Goal: Transaction & Acquisition: Obtain resource

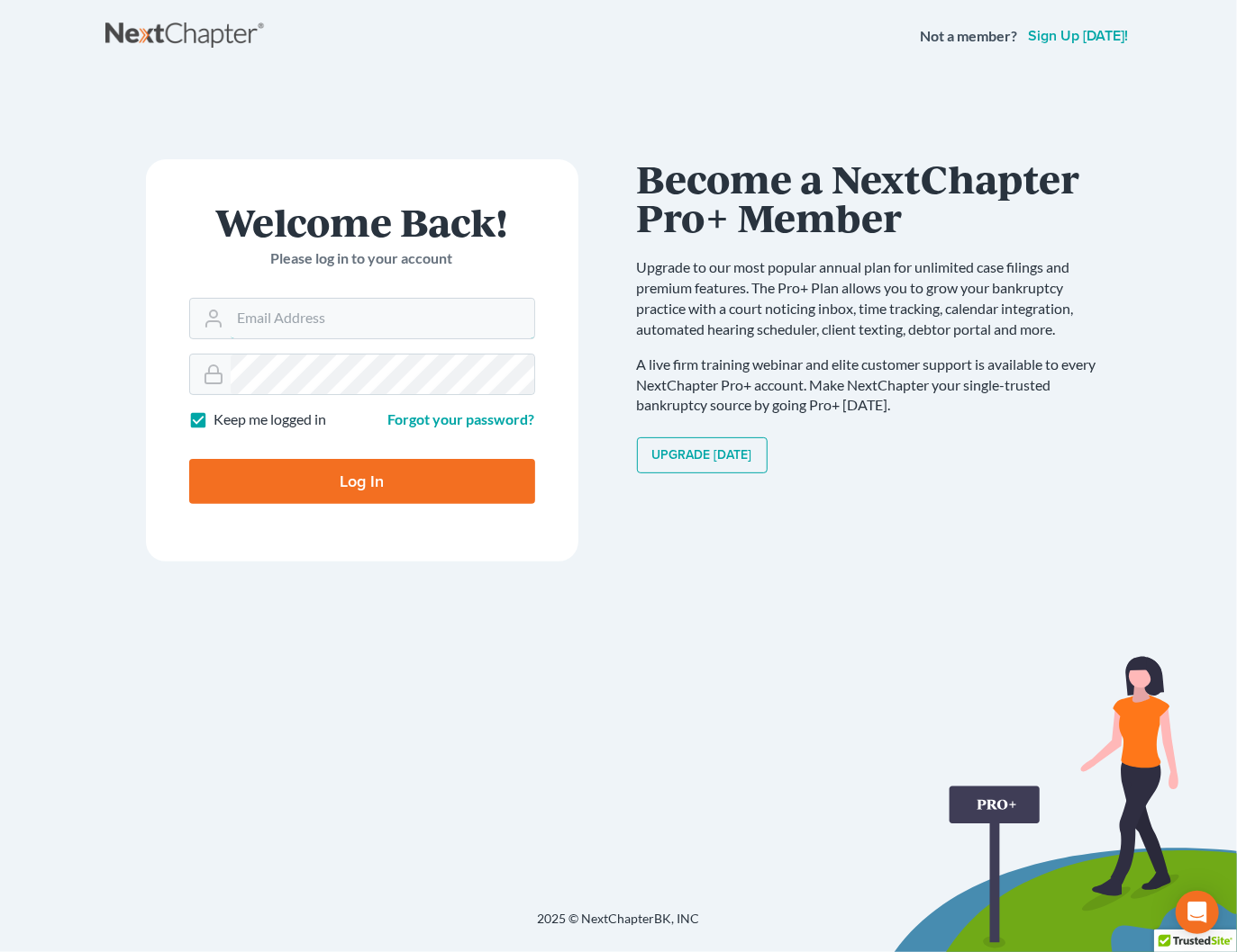
type input "[PERSON_NAME][EMAIL_ADDRESS][DOMAIN_NAME]"
click at [403, 496] on input "Log In" at bounding box center [361, 481] width 346 height 45
type input "Thinking..."
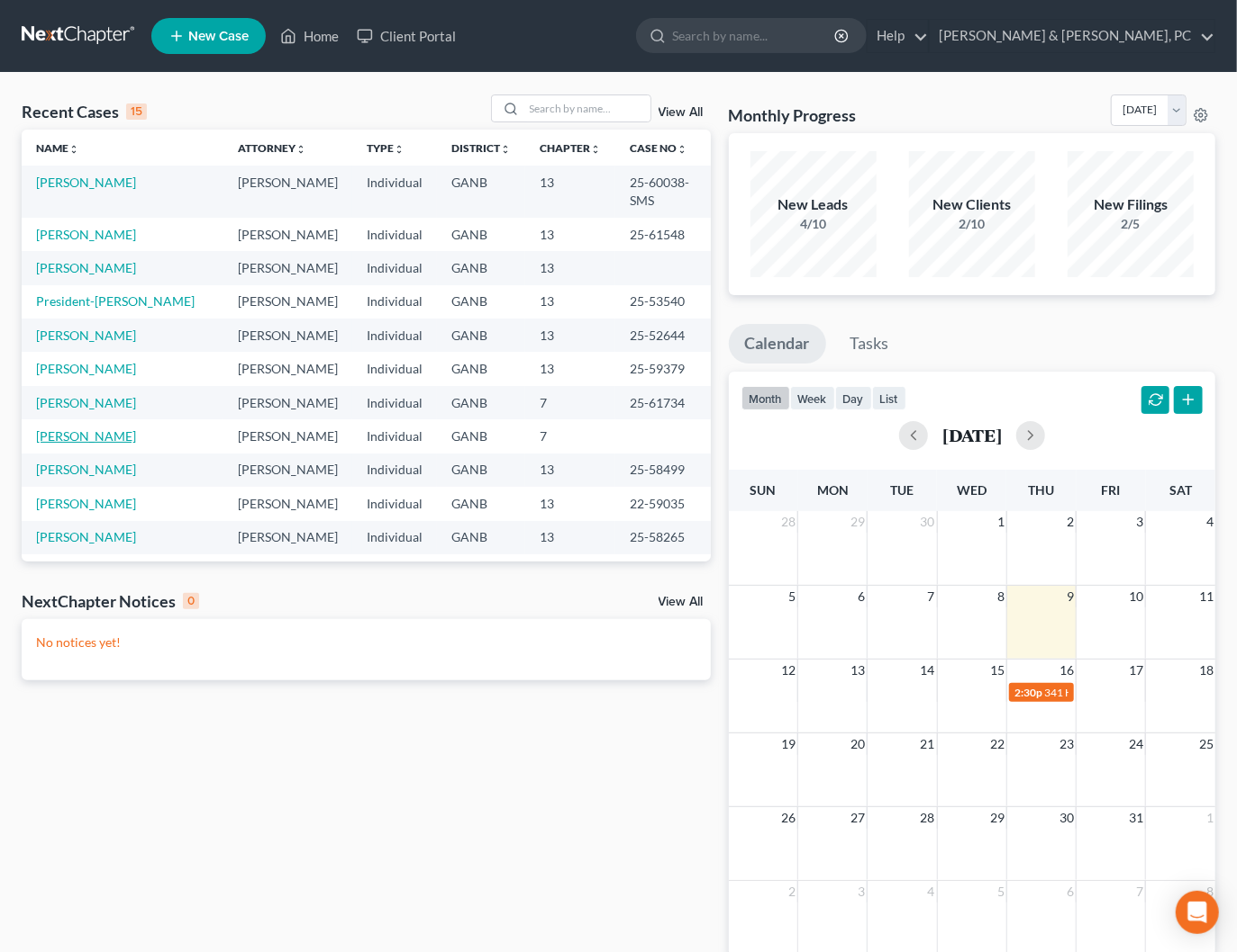
click at [65, 429] on link "[PERSON_NAME]" at bounding box center [85, 436] width 100 height 15
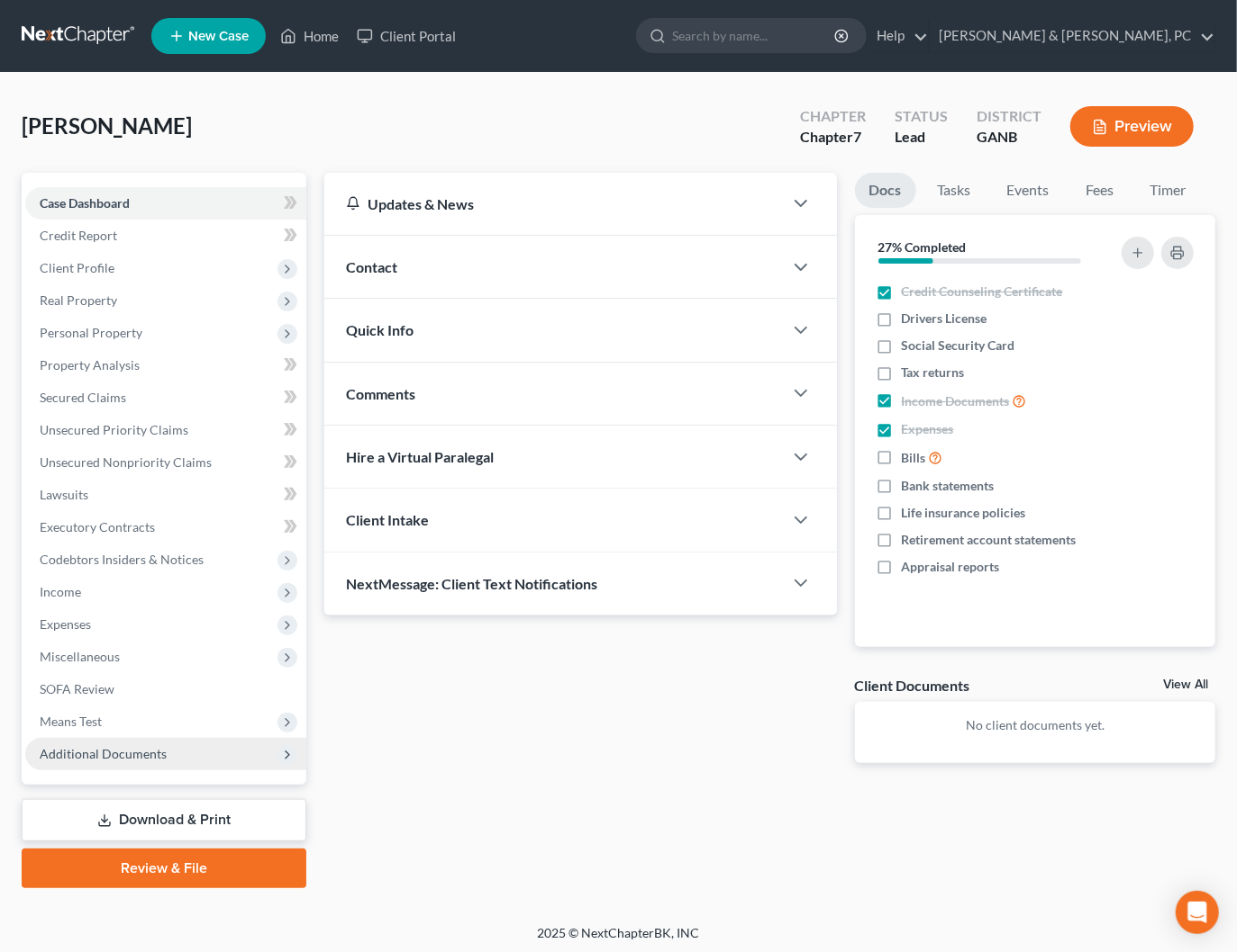
click at [234, 760] on span "Additional Documents" at bounding box center [166, 755] width 281 height 32
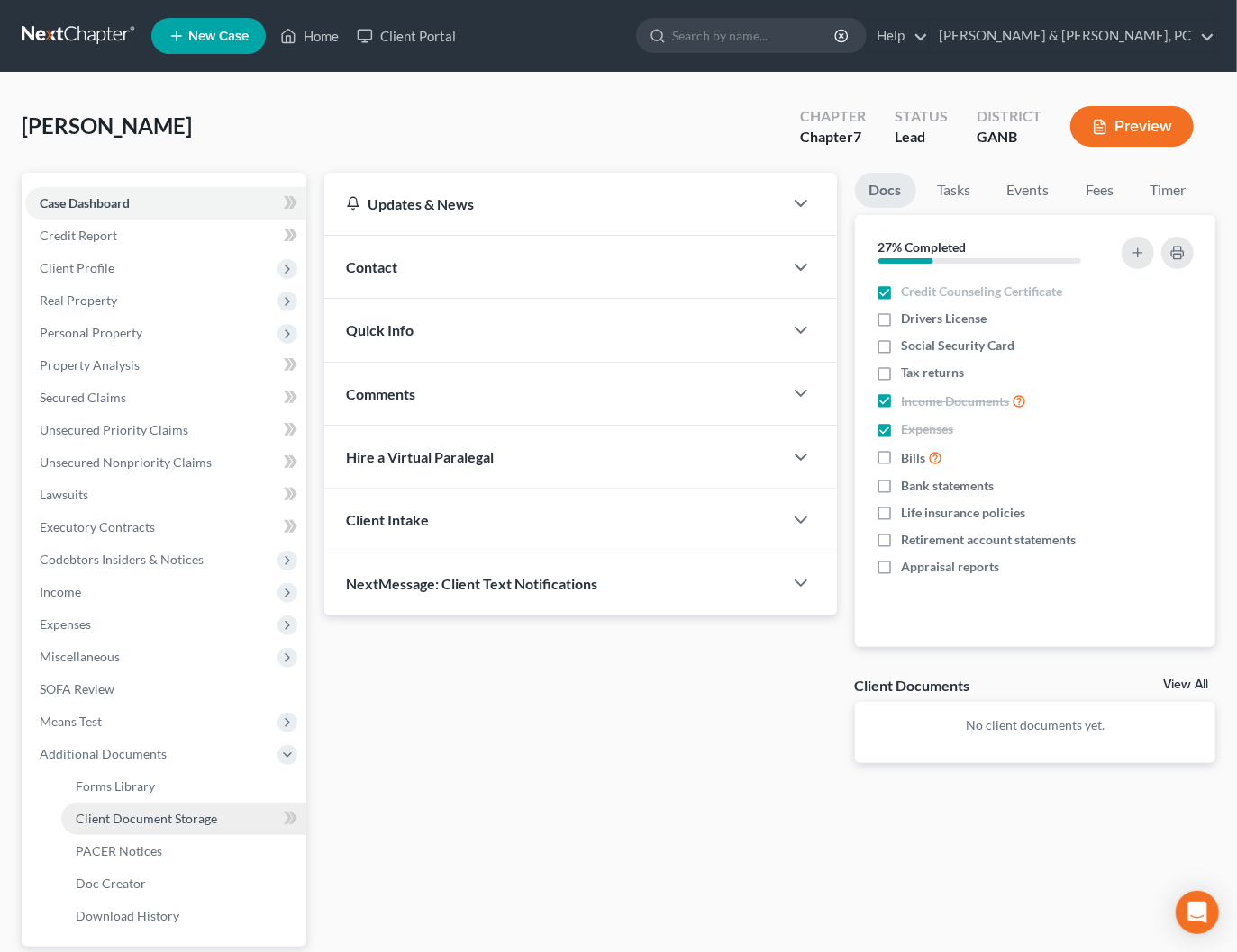
click at [212, 808] on link "Client Document Storage" at bounding box center [184, 819] width 245 height 32
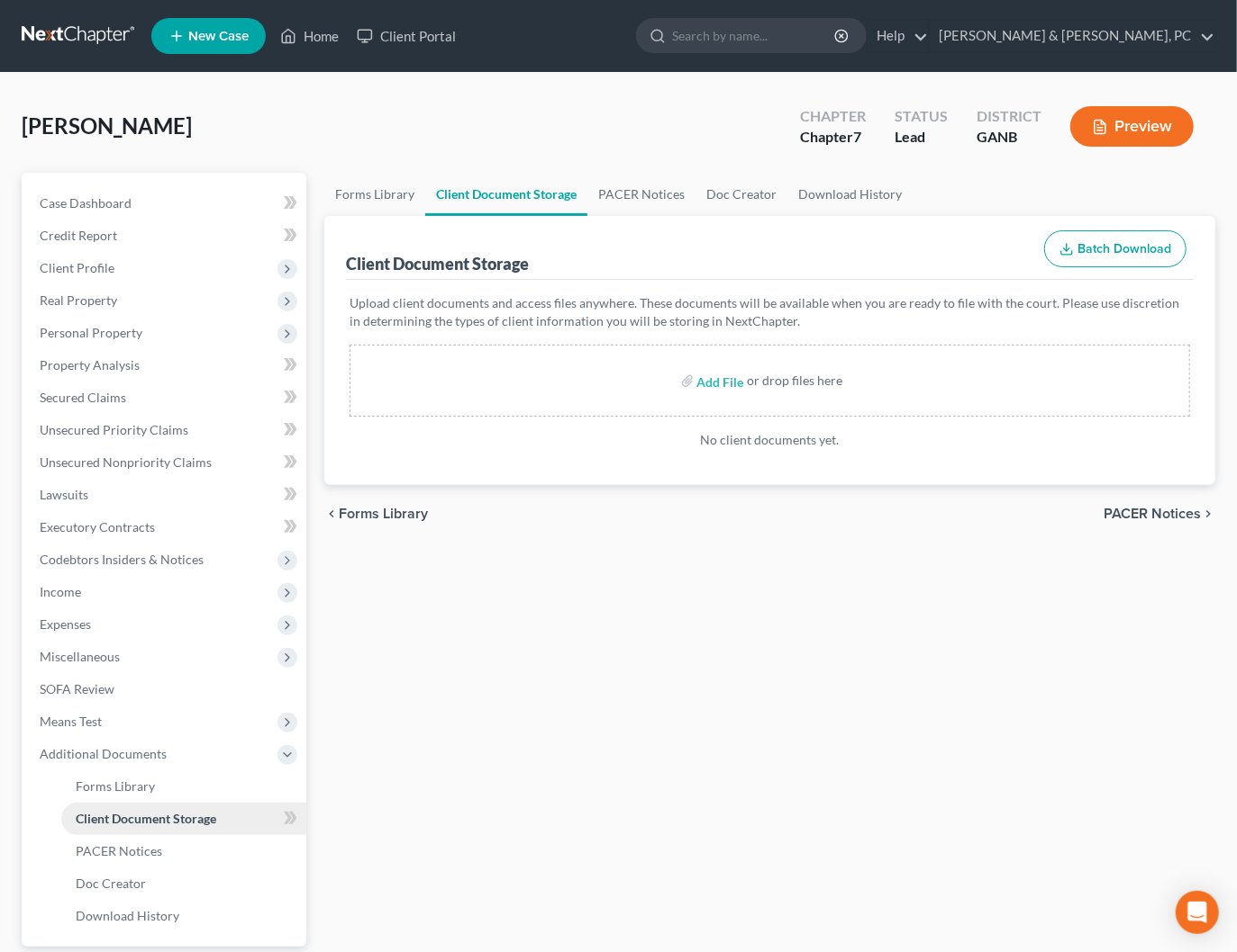
scroll to position [69, 0]
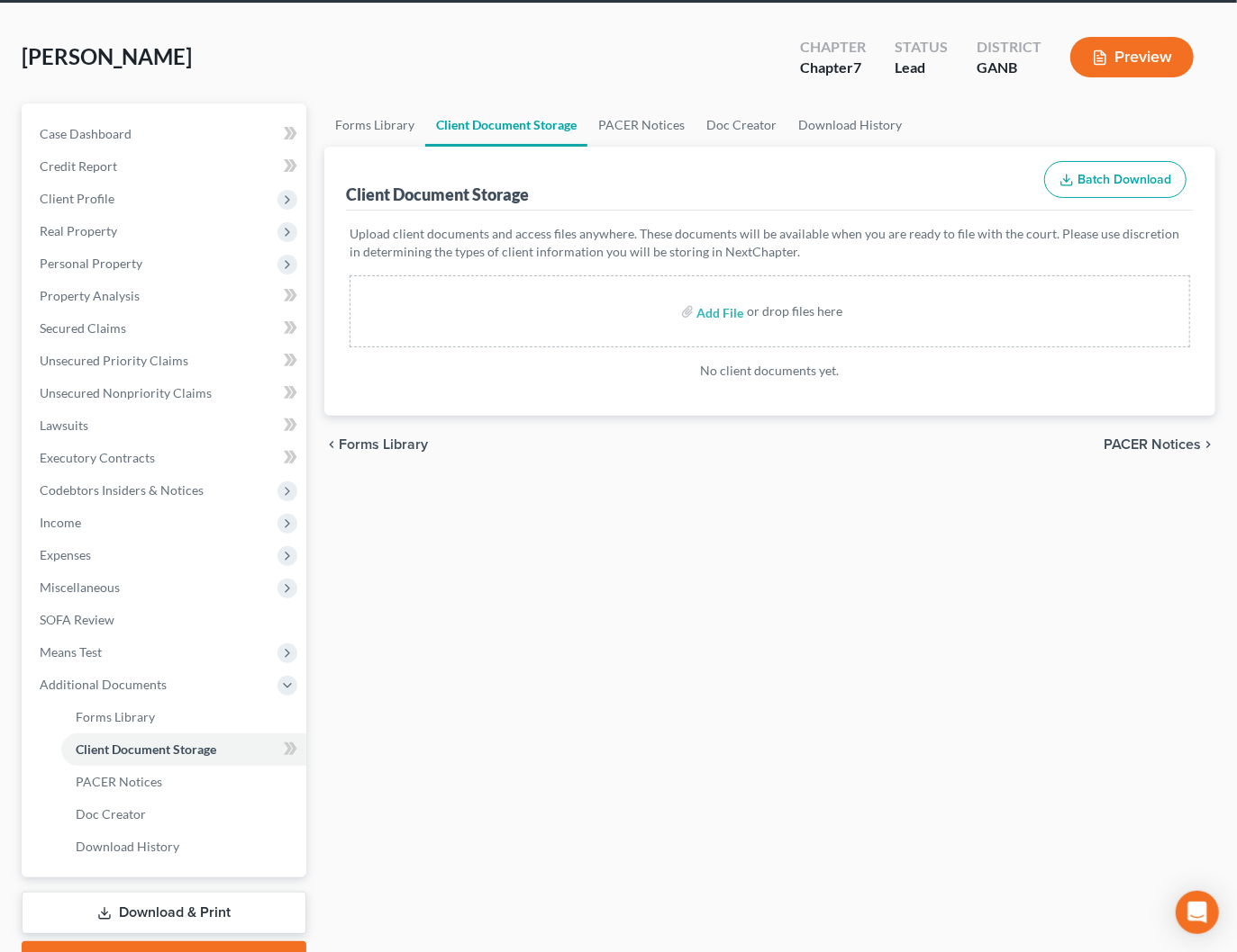
click at [157, 910] on link "Download & Print" at bounding box center [164, 913] width 285 height 43
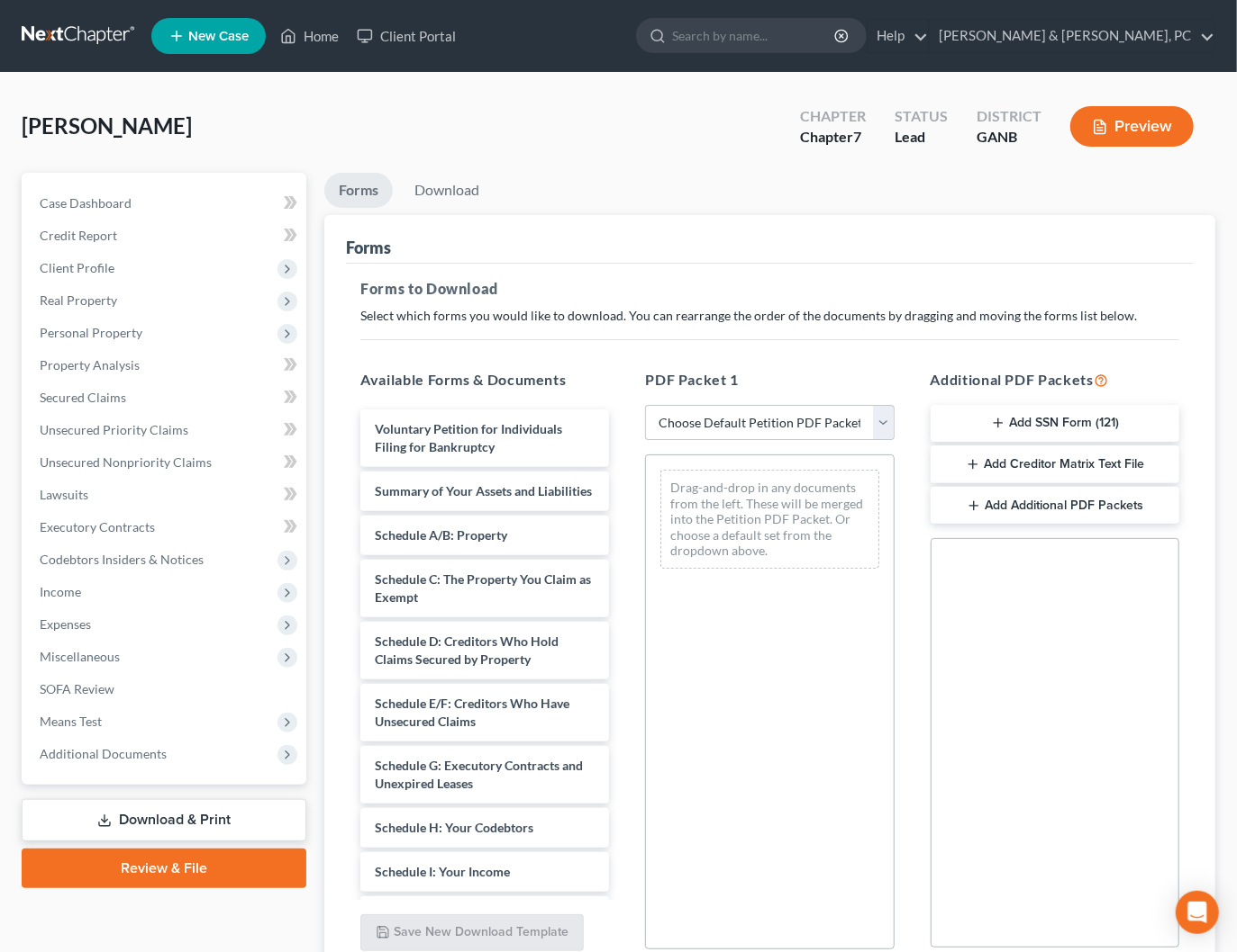
click at [760, 400] on div "PDF Packet 1 Choose Default Petition PDF Packet Complete Bankruptcy Petition (a…" at bounding box center [769, 660] width 285 height 611
click at [756, 418] on select "Choose Default Petition PDF Packet Complete Bankruptcy Petition (all forms and …" at bounding box center [769, 423] width 249 height 36
select select "4"
click at [645, 405] on select "Choose Default Petition PDF Packet Complete Bankruptcy Petition (all forms and …" at bounding box center [769, 423] width 249 height 36
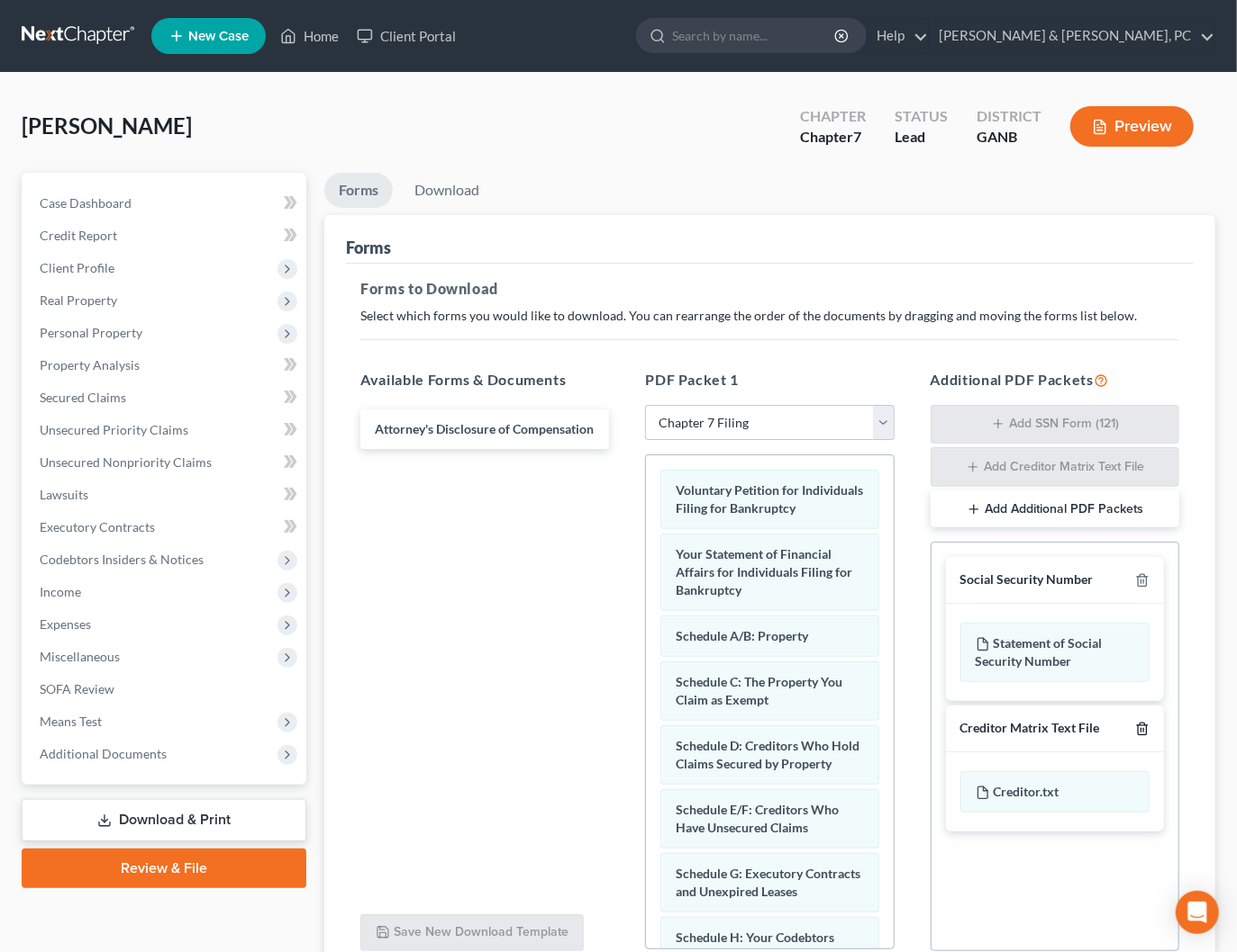
click at [1146, 723] on icon "button" at bounding box center [1141, 728] width 14 height 14
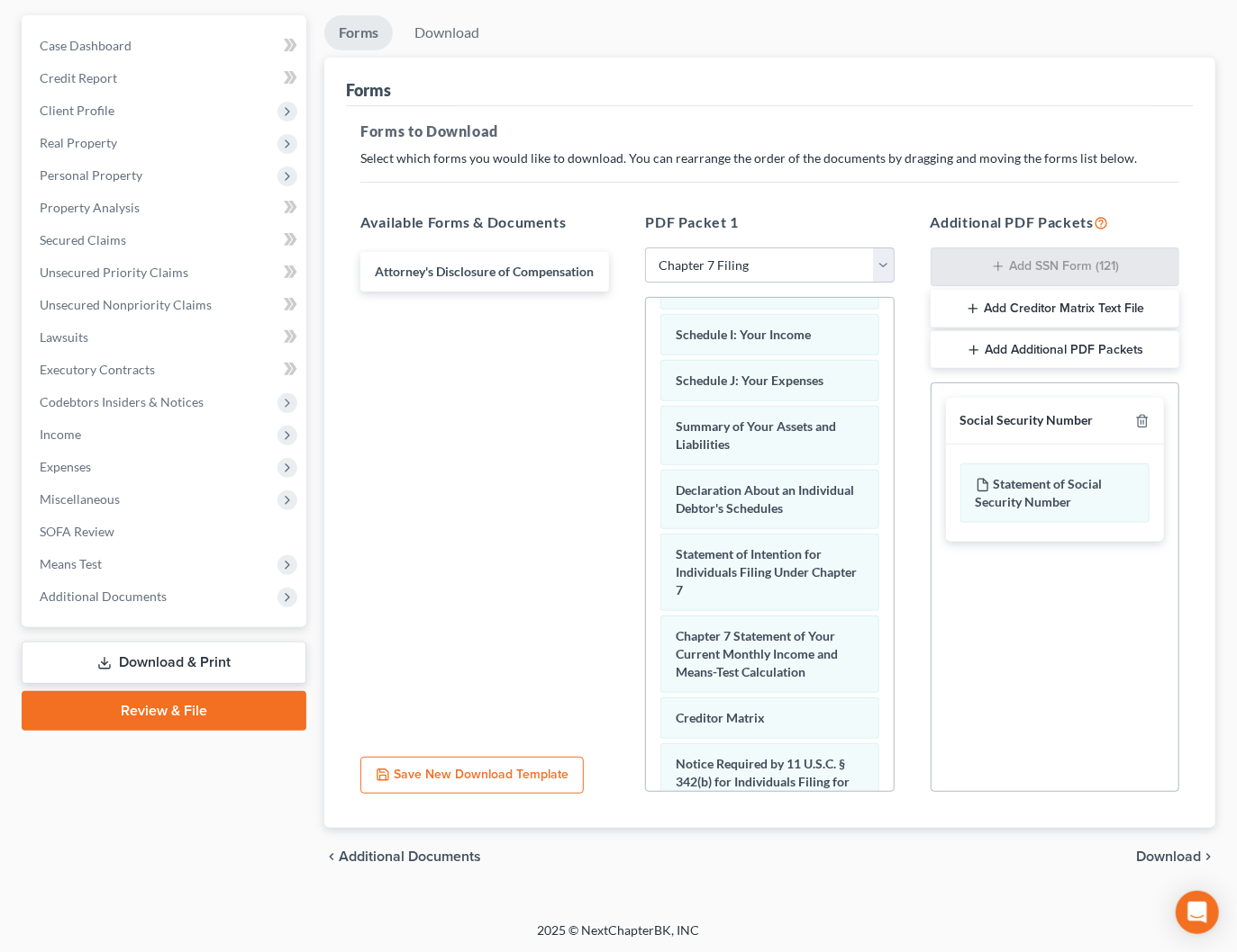
scroll to position [668, 0]
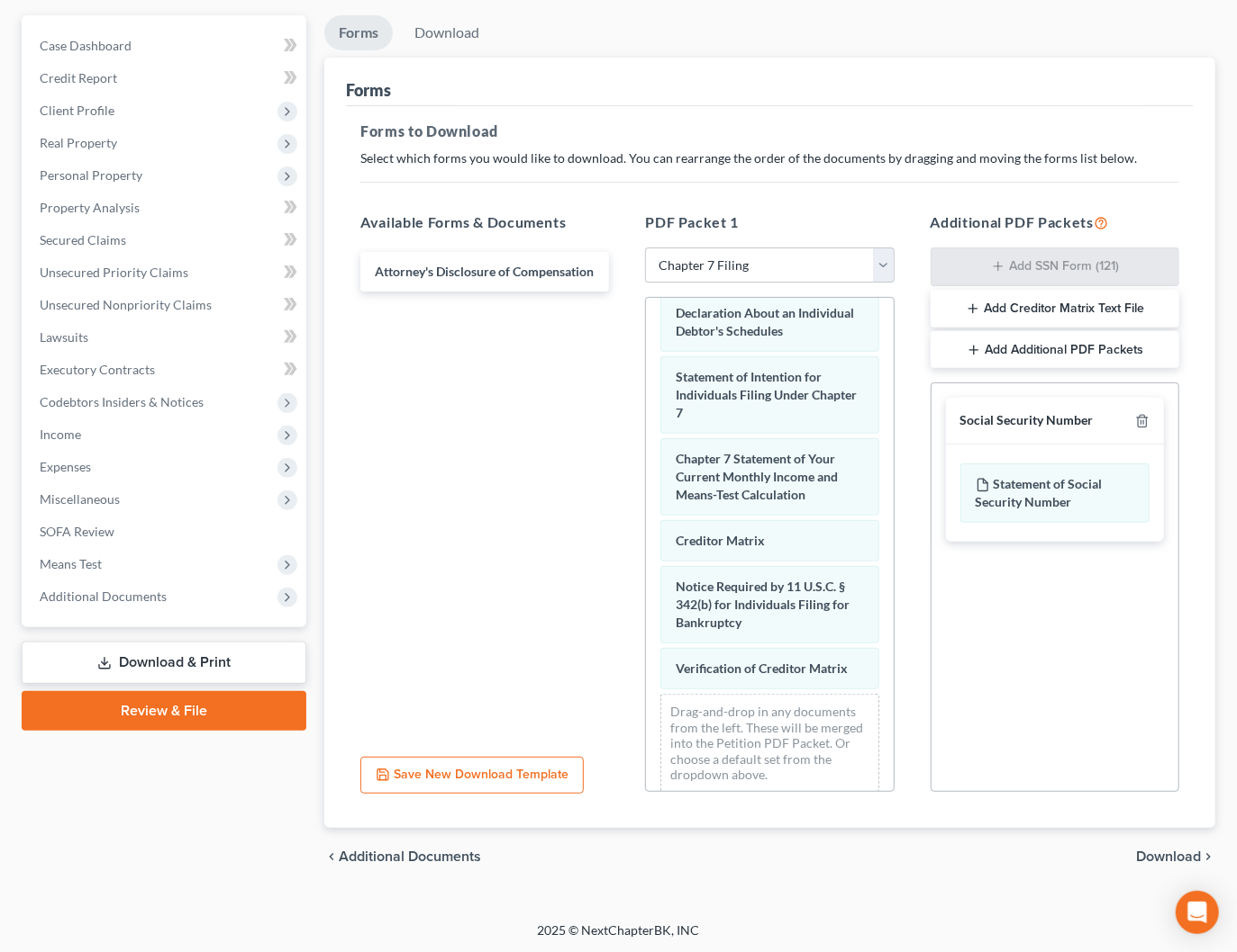
click at [1166, 853] on span "Download" at bounding box center [1168, 856] width 65 height 14
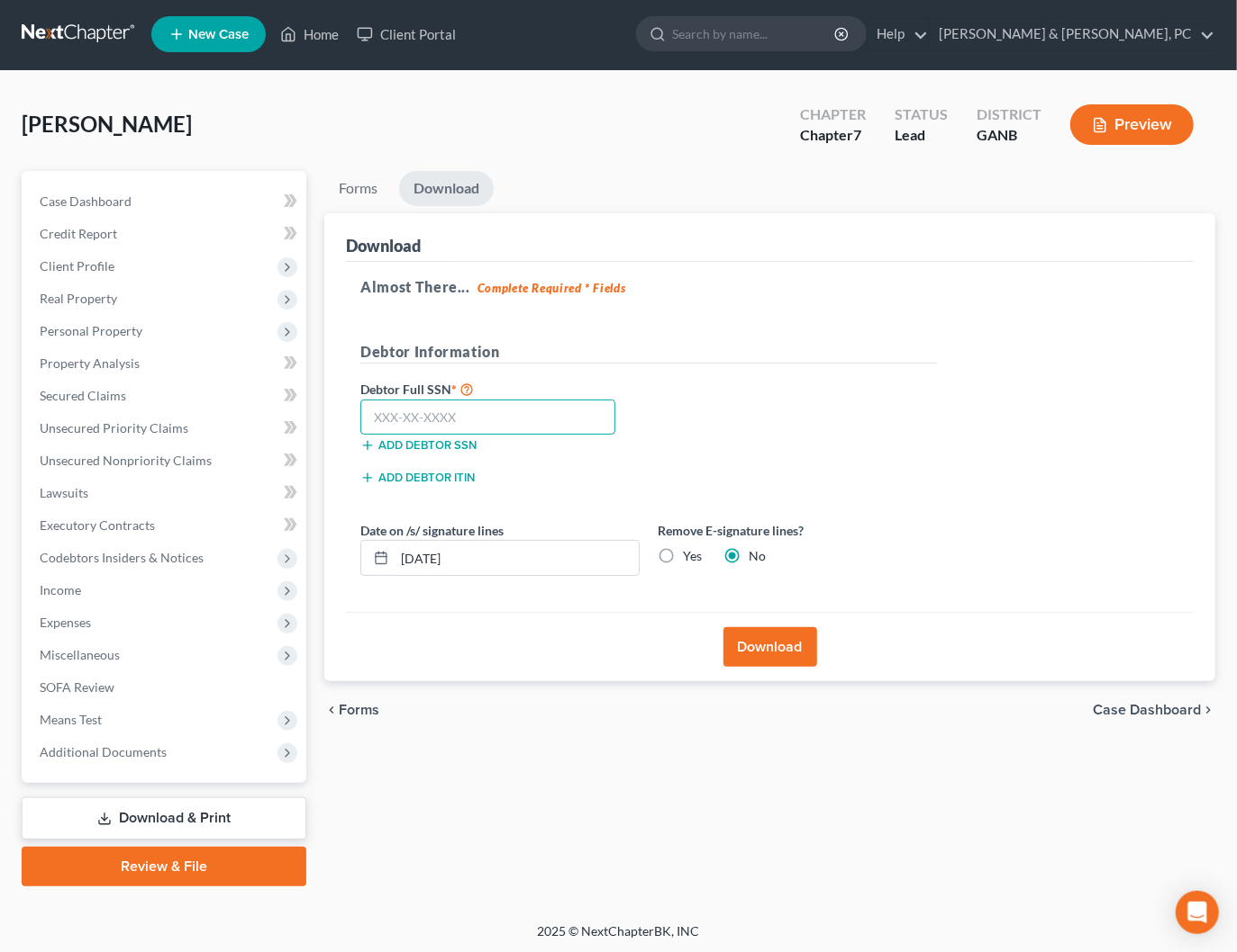
click at [444, 416] on input "text" at bounding box center [488, 418] width 255 height 36
type input "345-76-2930"
click at [764, 648] on button "Download" at bounding box center [769, 648] width 94 height 40
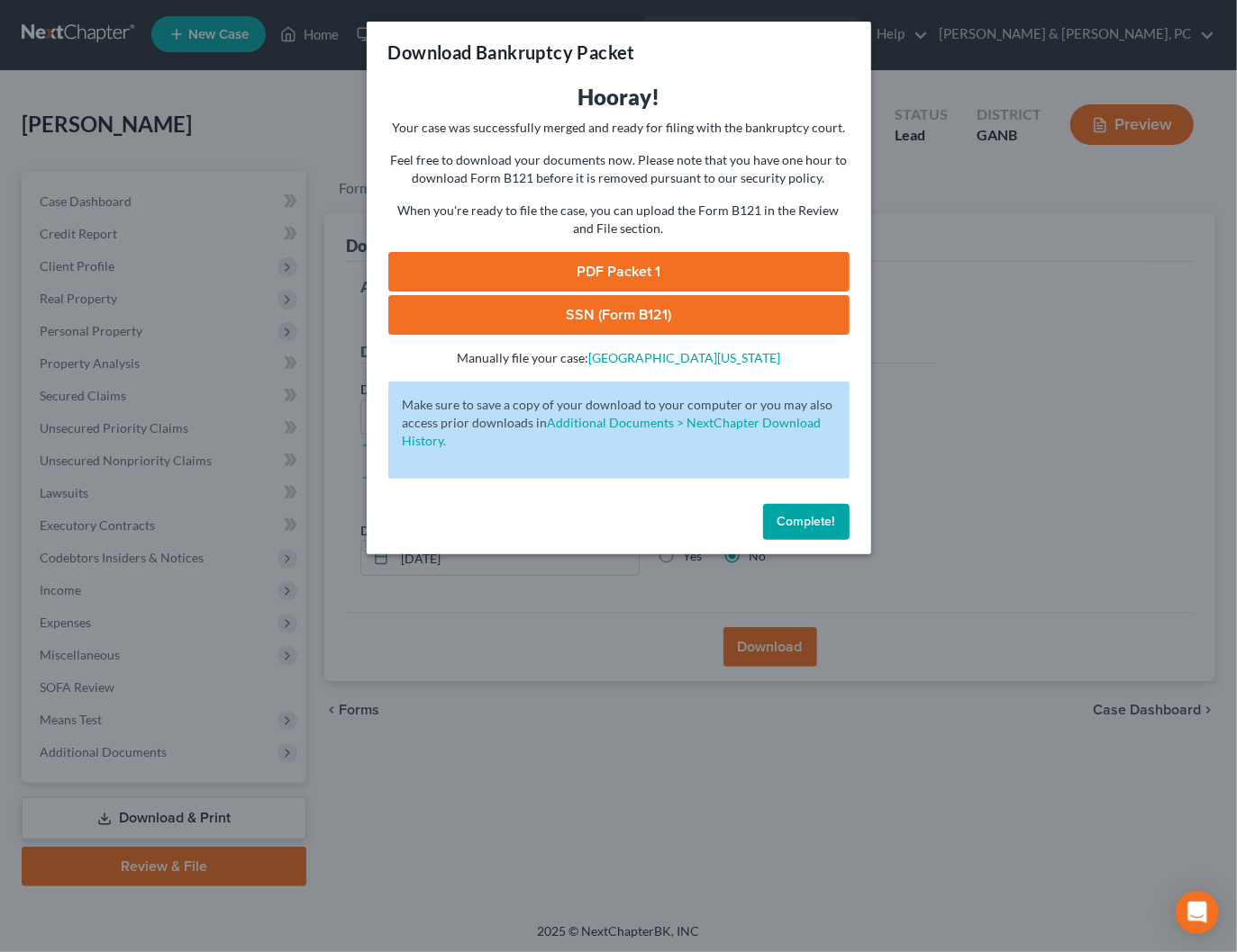
click at [645, 323] on link "SSN (Form B121)" at bounding box center [618, 315] width 461 height 40
click at [592, 284] on link "PDF Packet 1" at bounding box center [618, 272] width 461 height 40
drag, startPoint x: 800, startPoint y: 511, endPoint x: 566, endPoint y: 553, distance: 237.7
click at [800, 511] on button "Complete!" at bounding box center [805, 522] width 86 height 36
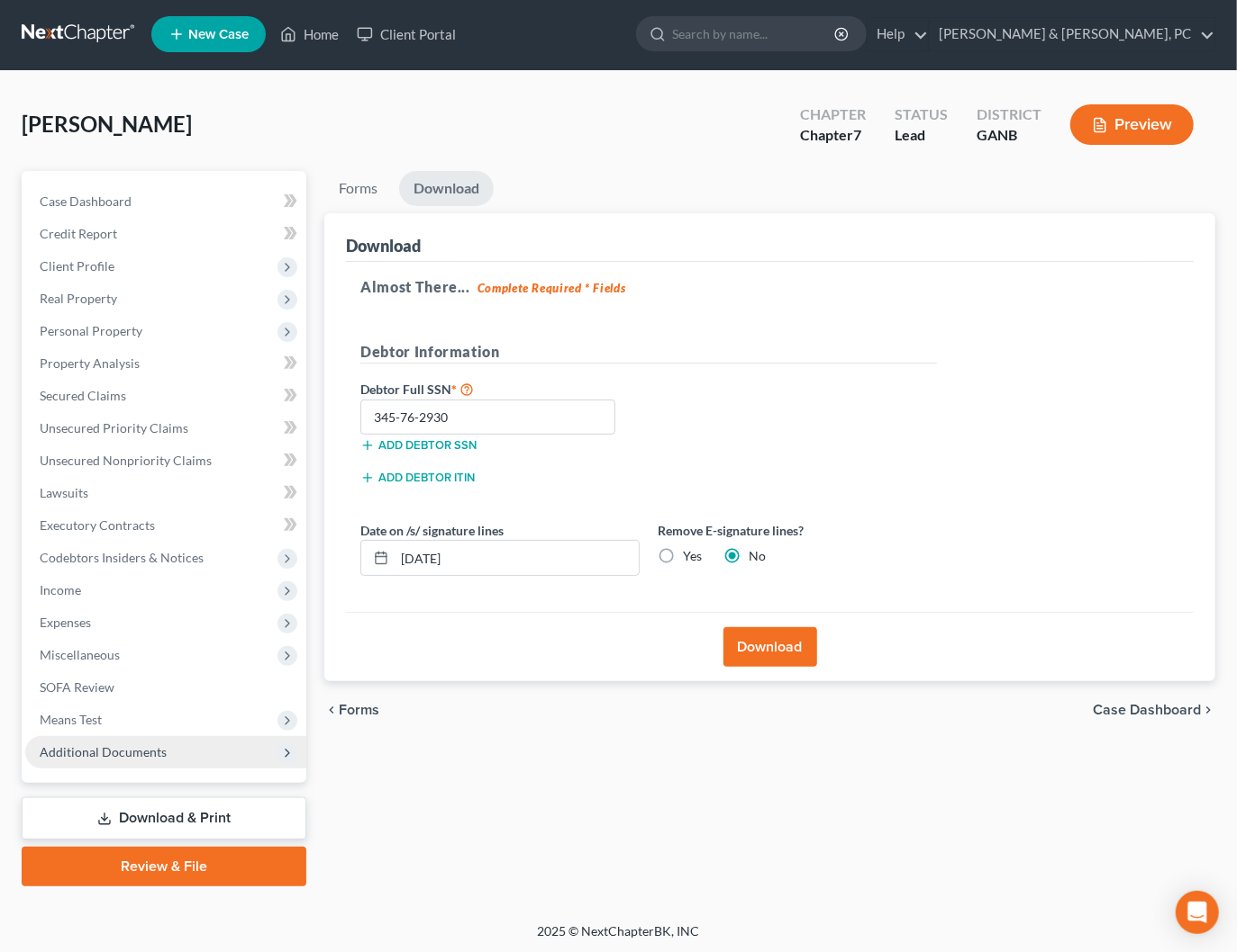
click at [116, 749] on span "Additional Documents" at bounding box center [103, 752] width 127 height 15
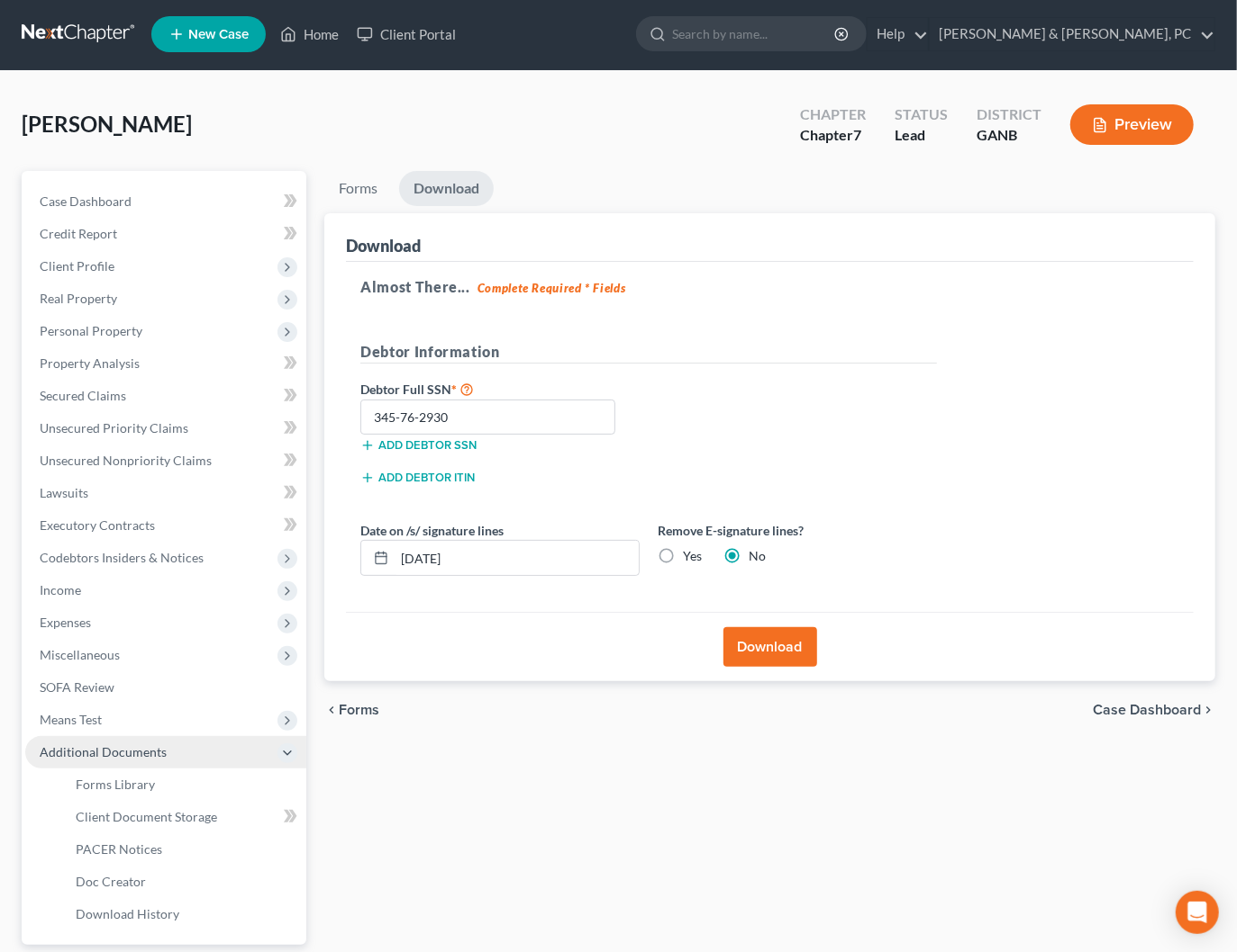
scroll to position [0, 0]
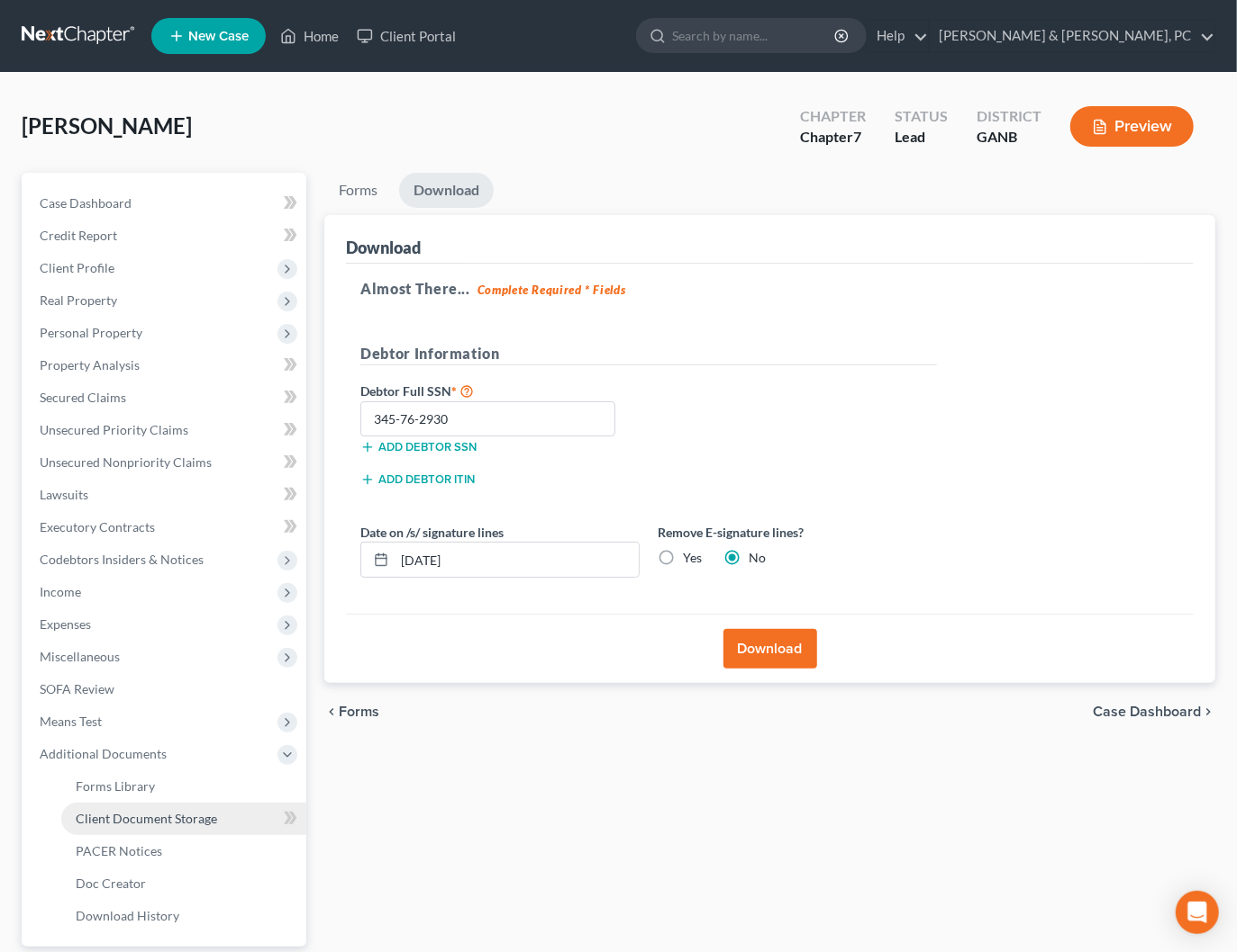
click at [154, 812] on span "Client Document Storage" at bounding box center [146, 818] width 141 height 15
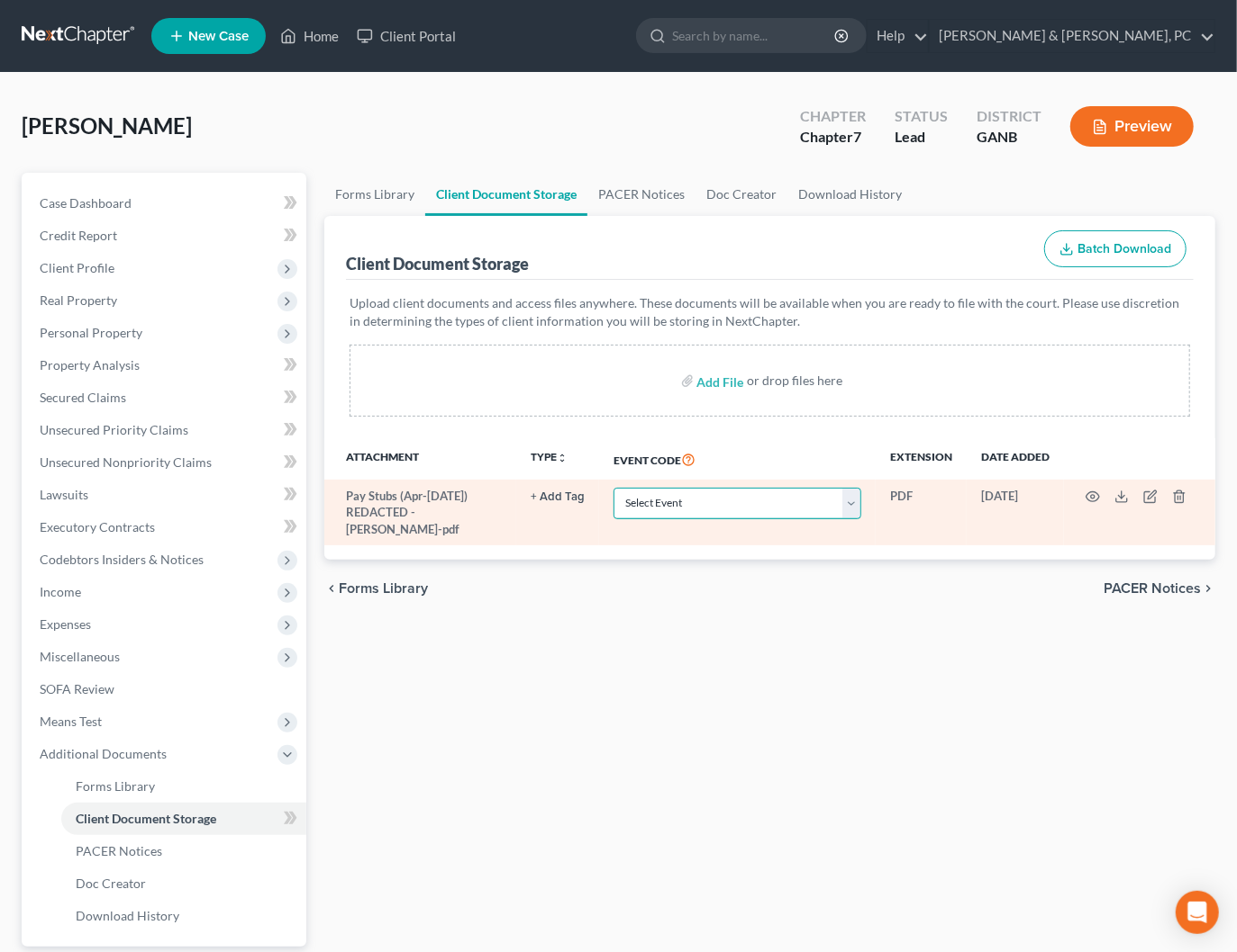
click at [718, 505] on select "Select Event 01 - Chapter 13 Plan - Initial Plan 02-Application to Pay Filing F…" at bounding box center [737, 503] width 248 height 31
select select "35"
click at [616, 488] on select "Select Event 01 - Chapter 13 Plan - Initial Plan 02-Application to Pay Filing F…" at bounding box center [737, 503] width 248 height 31
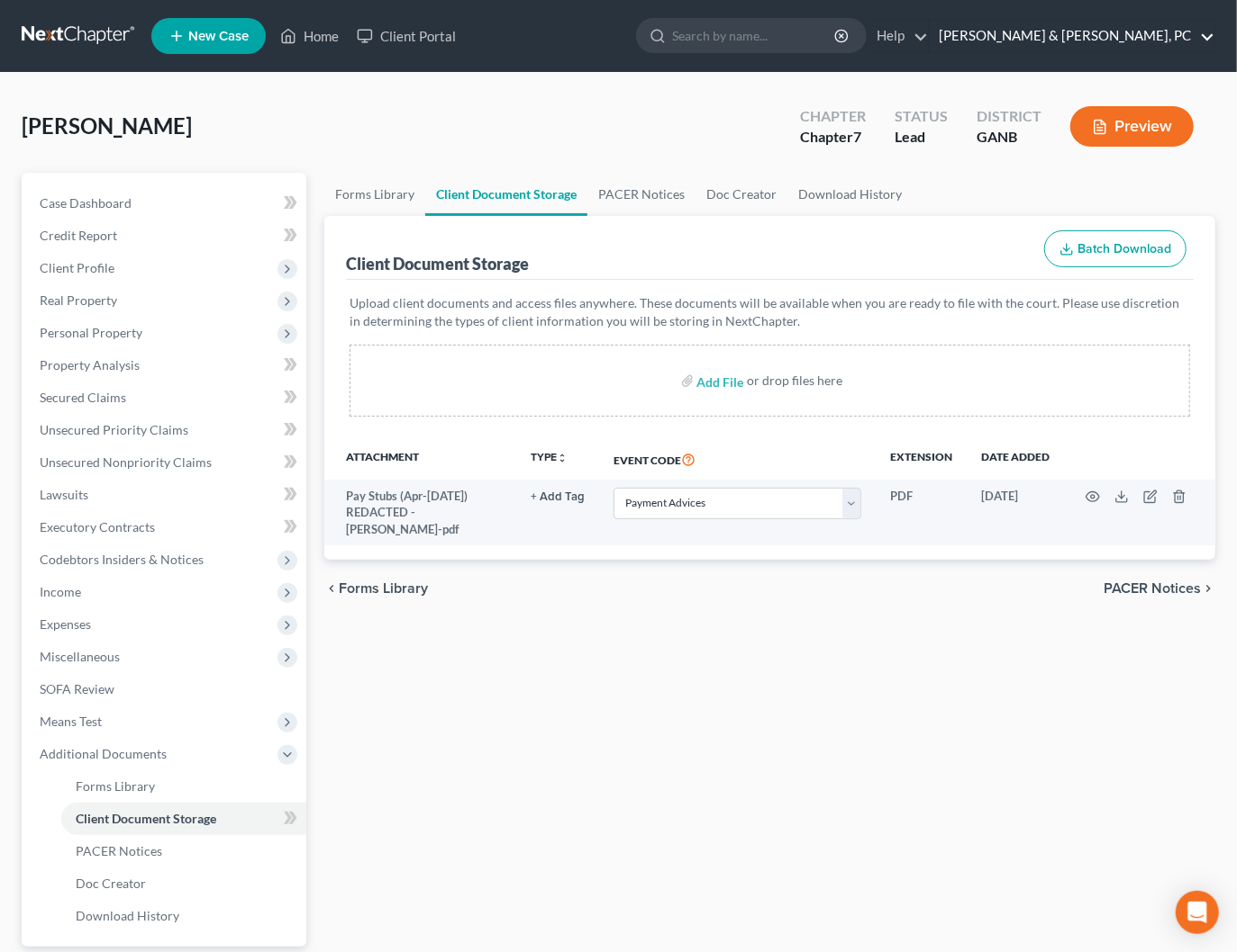
click at [1192, 36] on link "Blevins & Hong, PC" at bounding box center [1072, 36] width 285 height 32
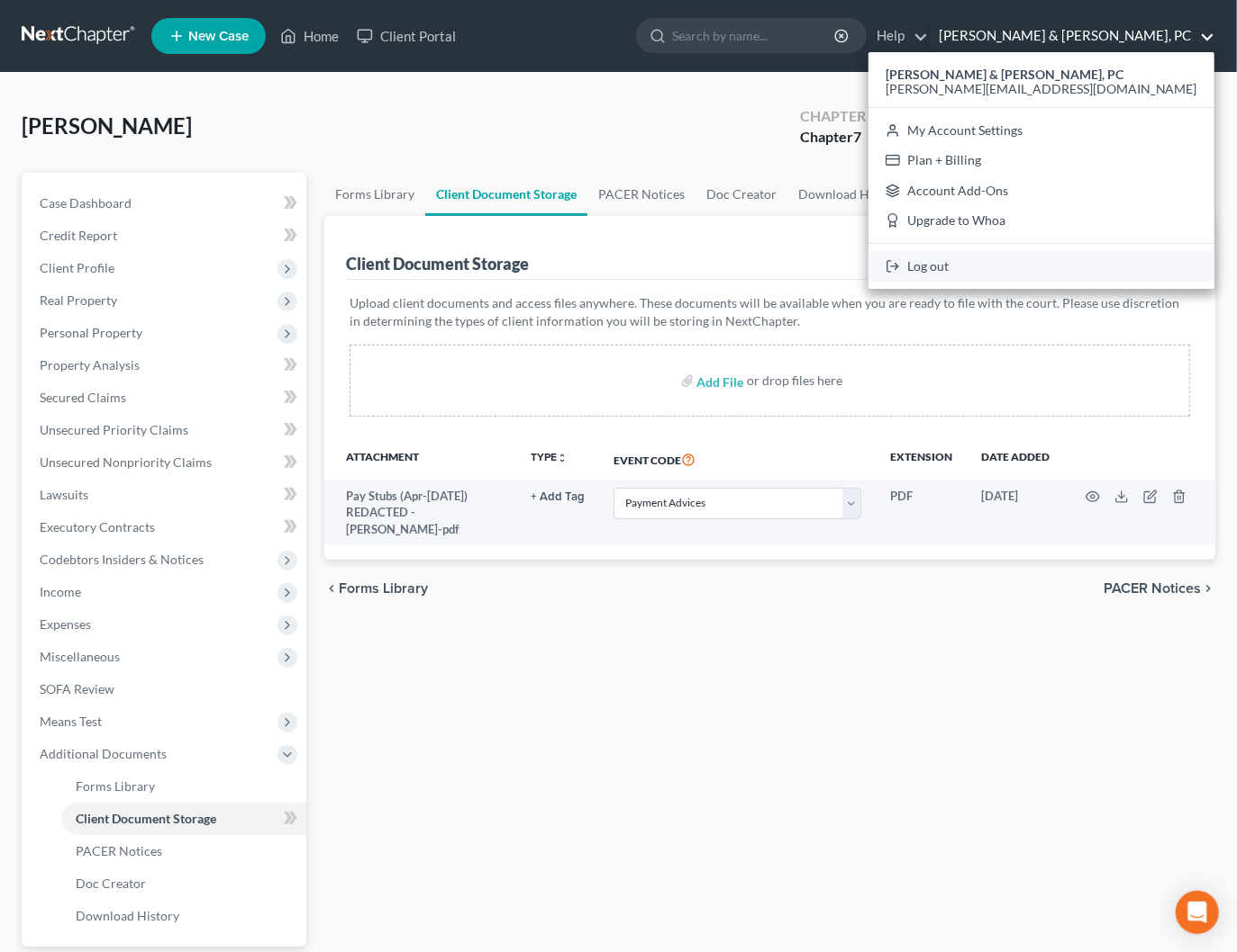
click at [1077, 261] on link "Log out" at bounding box center [1041, 266] width 346 height 30
